Goal: Use online tool/utility: Utilize a website feature to perform a specific function

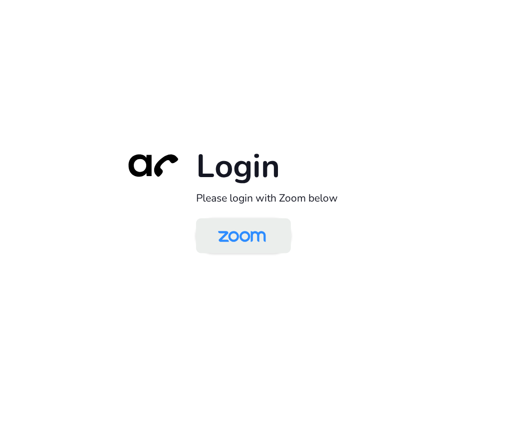
click at [241, 247] on img at bounding box center [242, 237] width 69 height 32
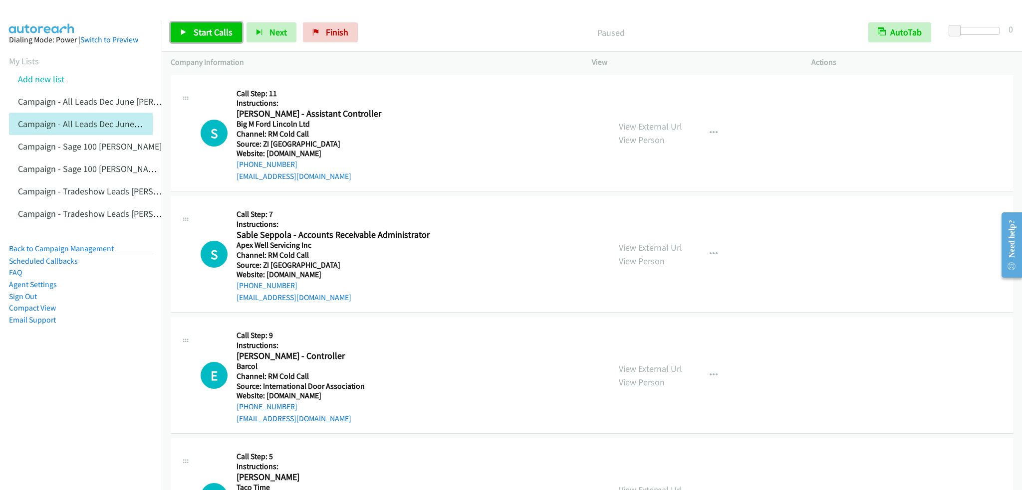
click at [227, 37] on link "Start Calls" at bounding box center [206, 32] width 71 height 20
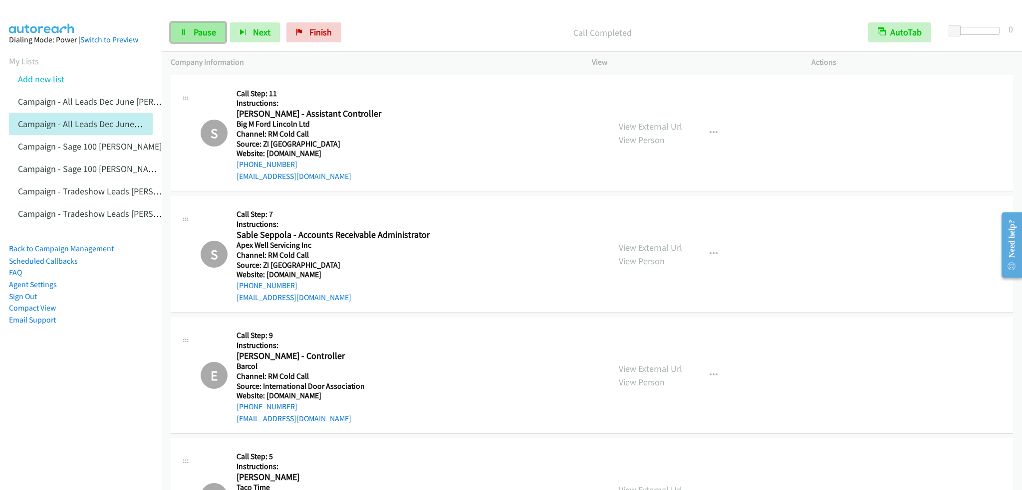
click at [194, 29] on span "Pause" at bounding box center [205, 31] width 22 height 11
click at [199, 34] on span "Start Calls" at bounding box center [213, 31] width 39 height 11
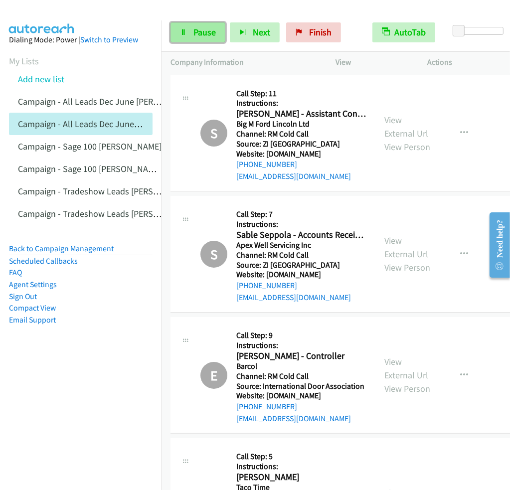
click at [202, 32] on span "Pause" at bounding box center [205, 31] width 22 height 11
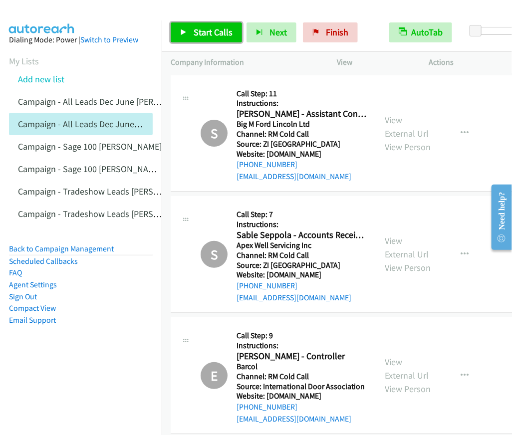
click at [208, 36] on span "Start Calls" at bounding box center [213, 31] width 39 height 11
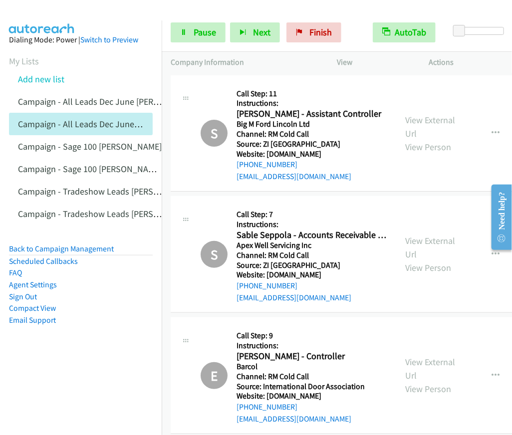
click at [389, 75] on div "S Callback Scheduled Call Step: 11 Instructions: [PERSON_NAME] - Assistant Cont…" at bounding box center [378, 133] width 415 height 117
